Goal: Information Seeking & Learning: Learn about a topic

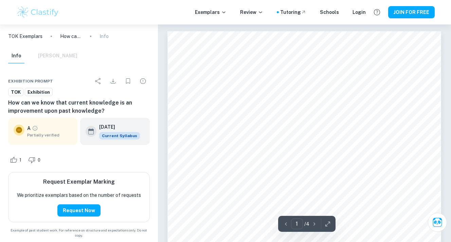
click at [26, 10] on img at bounding box center [37, 12] width 43 height 14
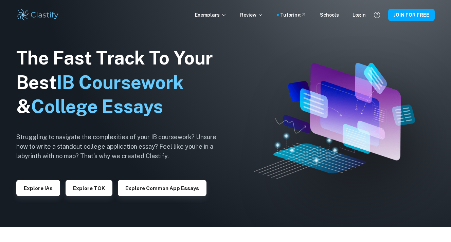
scroll to position [8, 0]
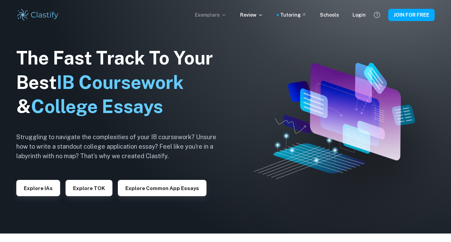
click at [219, 13] on p "Exemplars" at bounding box center [211, 14] width 32 height 7
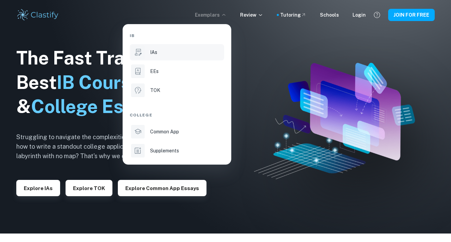
click at [150, 55] on p "IAs" at bounding box center [153, 52] width 7 height 7
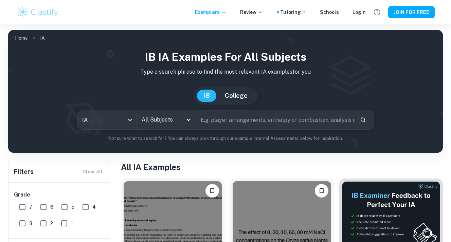
scroll to position [58, 0]
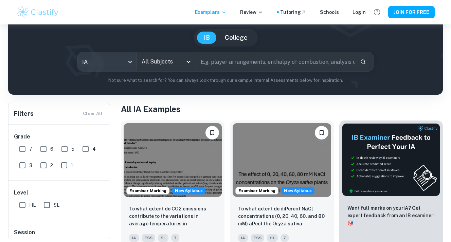
click at [121, 61] on body "We value your privacy We use cookies to enhance your browsing experience, serve…" at bounding box center [225, 87] width 451 height 242
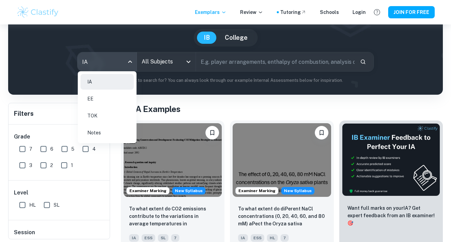
click at [168, 106] on div at bounding box center [225, 121] width 451 height 242
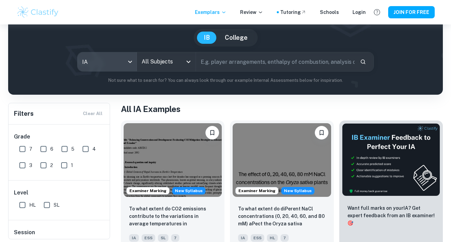
click at [167, 63] on input "All Subjects" at bounding box center [161, 61] width 42 height 13
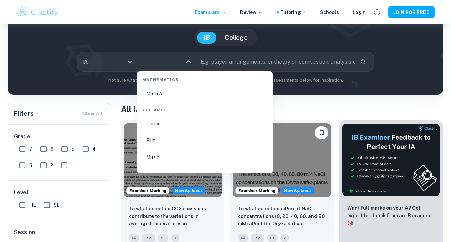
scroll to position [1224, 0]
click at [152, 121] on li "Film" at bounding box center [204, 124] width 130 height 16
type input "Film"
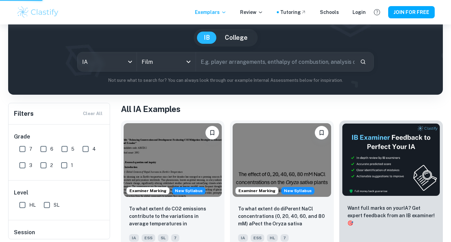
click at [143, 61] on input "Film" at bounding box center [161, 61] width 42 height 13
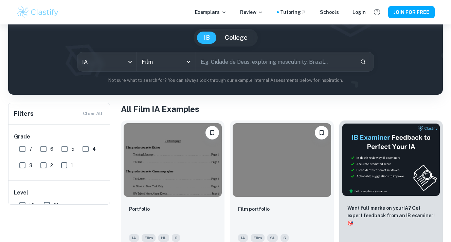
scroll to position [12, 0]
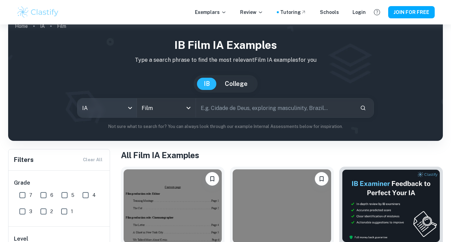
click at [113, 106] on body "We value your privacy We use cookies to enhance your browsing experience, serve…" at bounding box center [225, 134] width 451 height 242
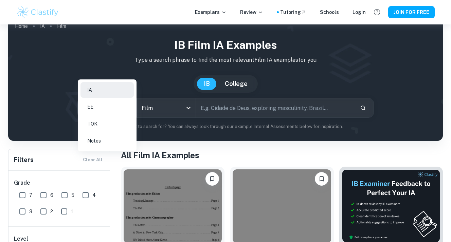
scroll to position [50, 0]
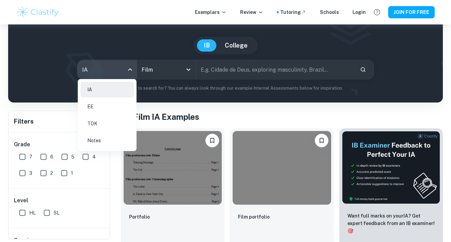
click at [99, 199] on div at bounding box center [225, 121] width 451 height 242
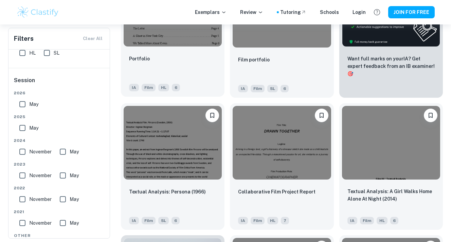
scroll to position [209, 0]
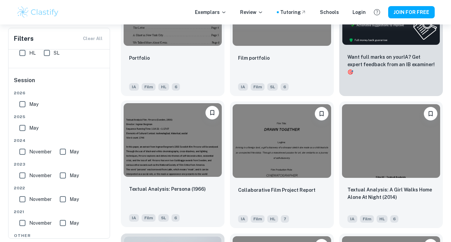
click at [185, 154] on img at bounding box center [173, 140] width 98 height 74
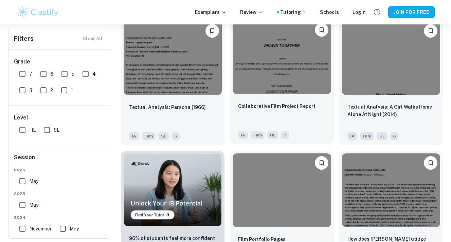
scroll to position [291, 0]
